Goal: Task Accomplishment & Management: Manage account settings

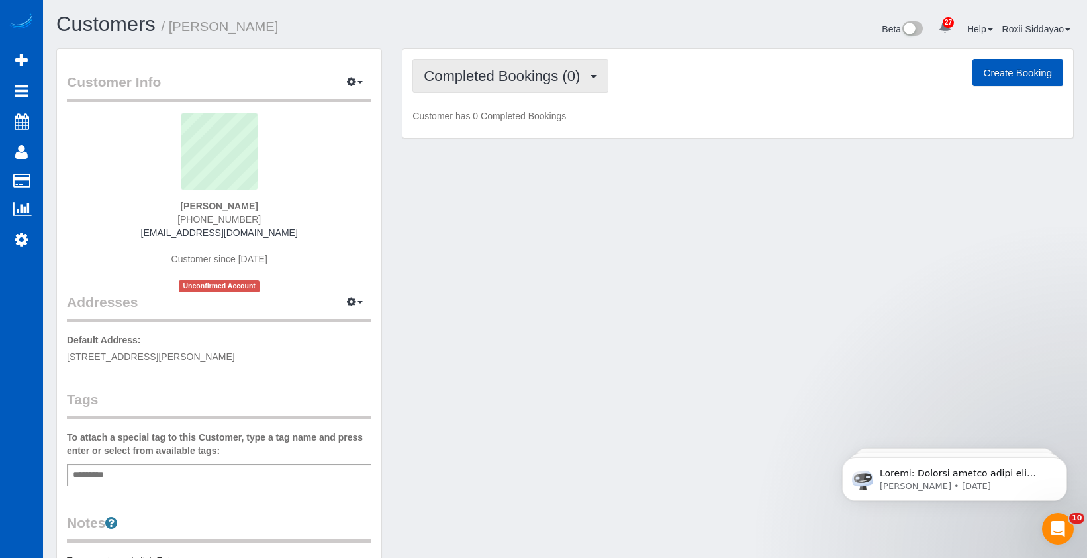
click at [508, 76] on span "Completed Bookings (0)" at bounding box center [505, 76] width 163 height 17
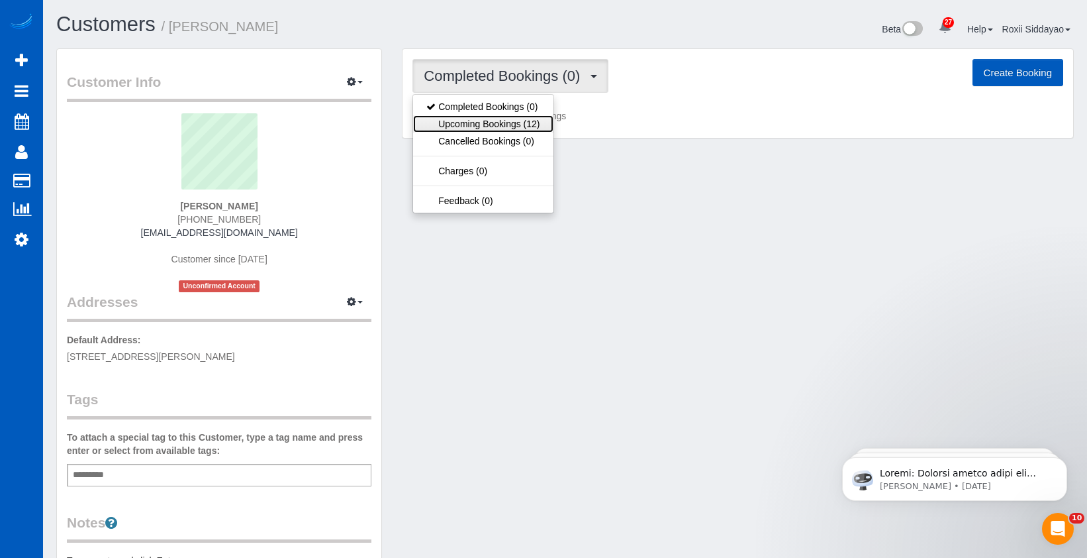
click at [509, 121] on link "Upcoming Bookings (12)" at bounding box center [483, 123] width 140 height 17
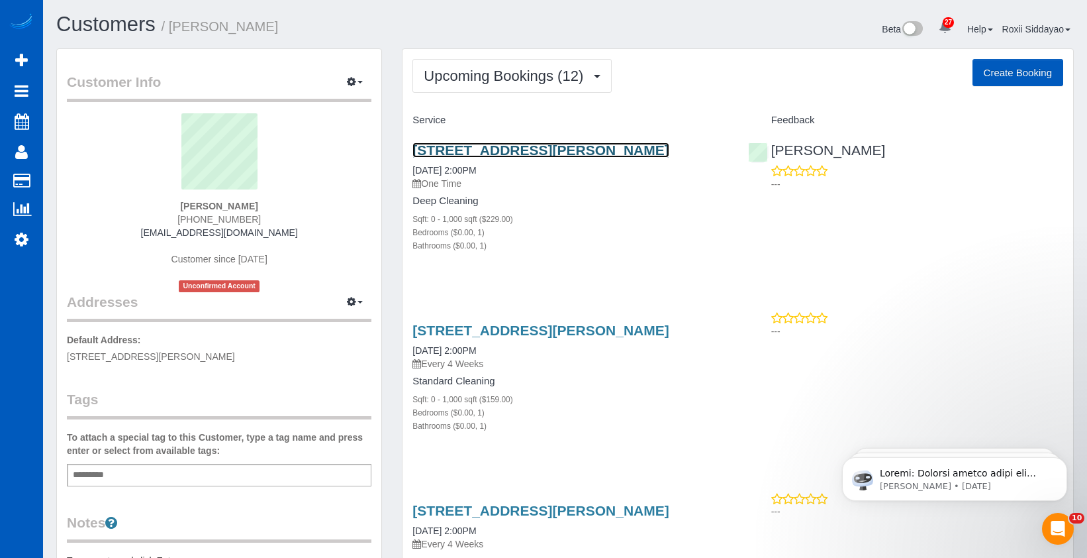
click at [512, 150] on link "[STREET_ADDRESS][PERSON_NAME]" at bounding box center [541, 149] width 256 height 15
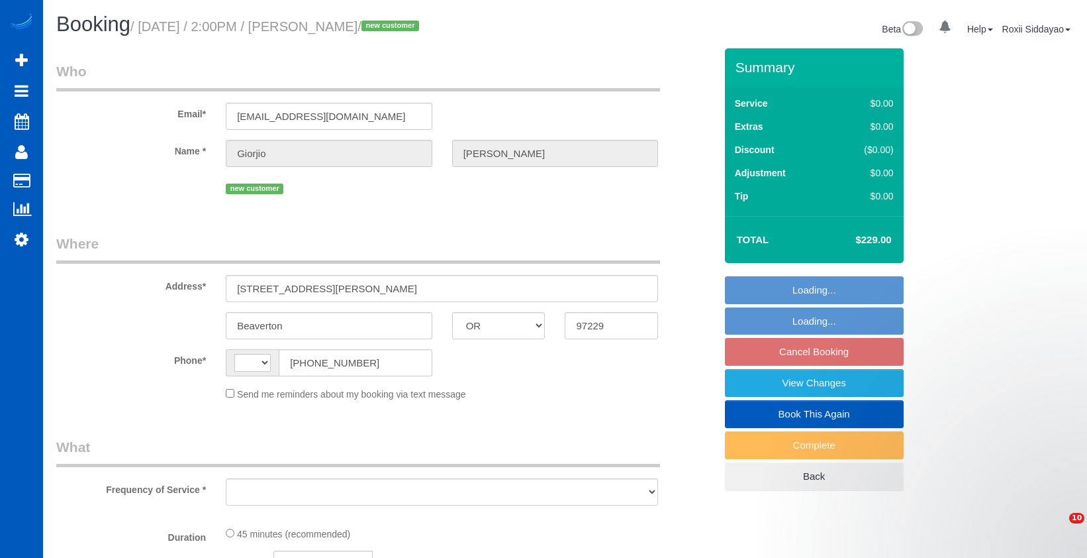
select select "OR"
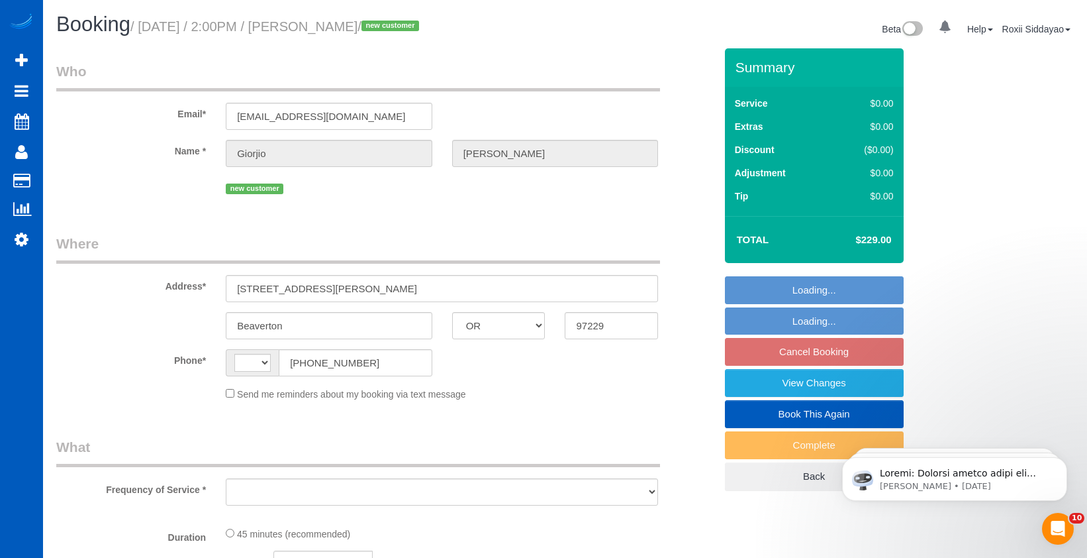
select select "object:596"
select select "199"
select select "number:8"
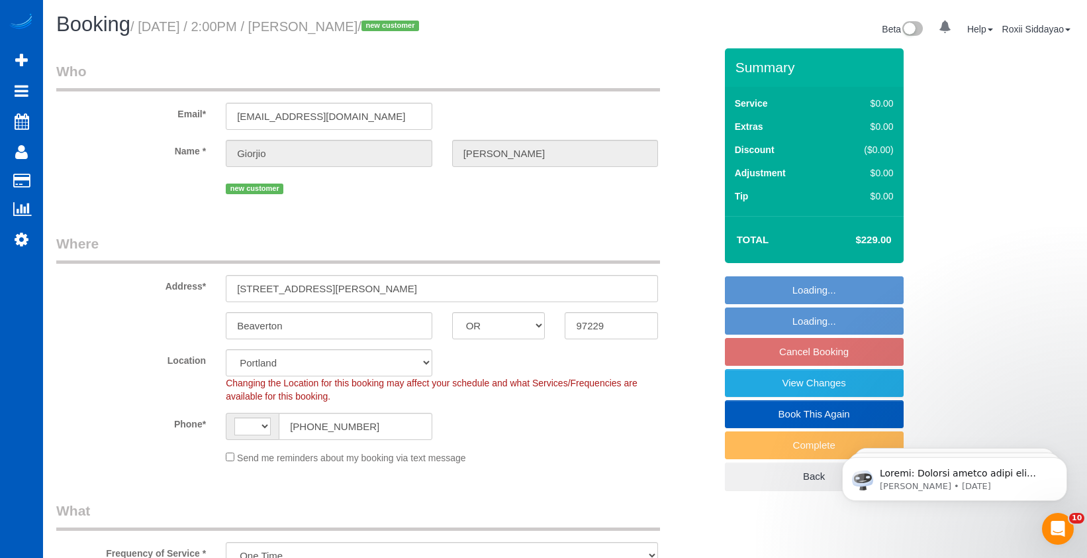
select select "object:740"
select select "string:[GEOGRAPHIC_DATA]"
select select "string:fspay-ad1b0d9c-3aa1-4f73-9e71-d16af91079dc"
select select "spot3"
click at [819, 378] on link "View Changes" at bounding box center [814, 383] width 179 height 28
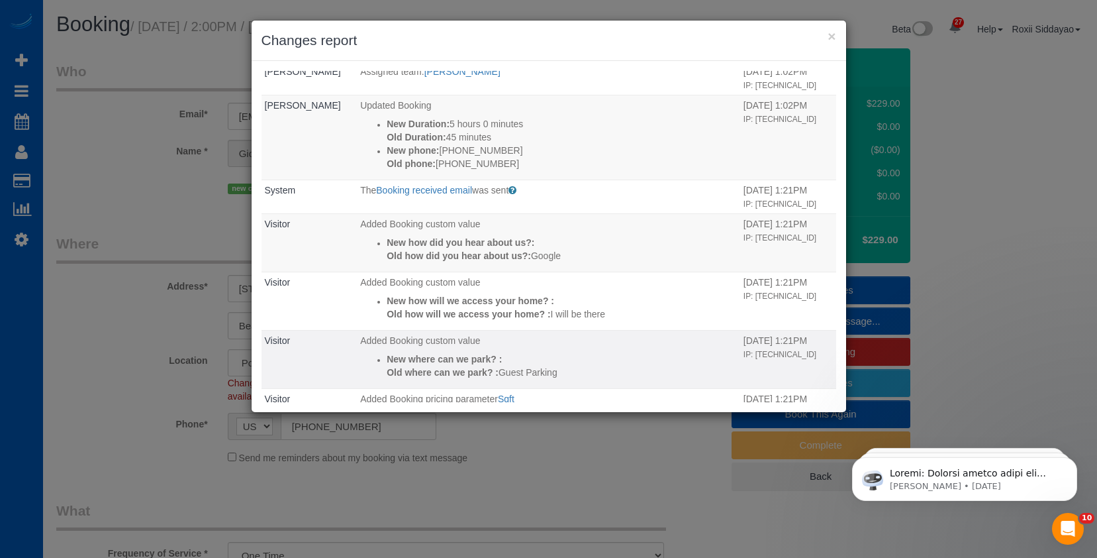
scroll to position [597, 0]
